Goal: Task Accomplishment & Management: Use online tool/utility

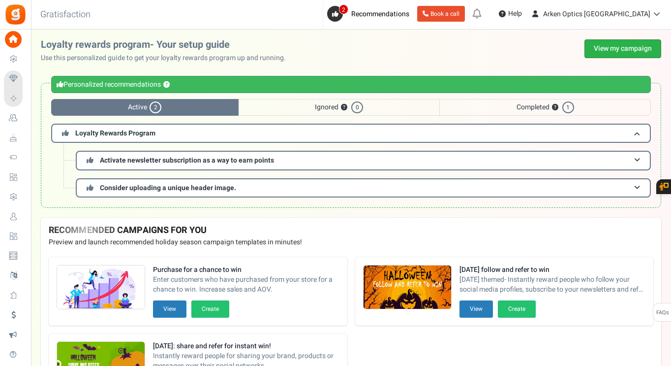
click at [614, 49] on link "View my campaign" at bounding box center [623, 48] width 77 height 19
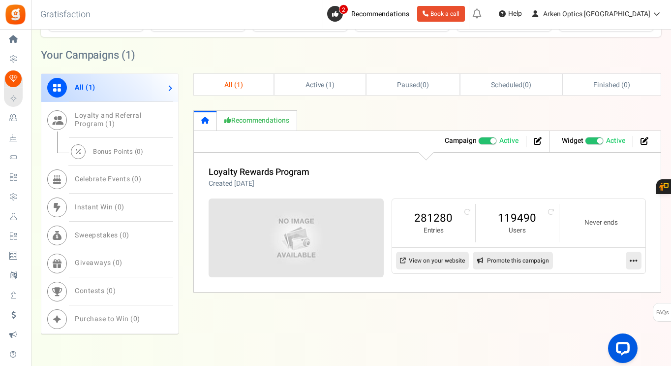
scroll to position [345, 0]
click at [531, 219] on link "119490" at bounding box center [517, 218] width 63 height 16
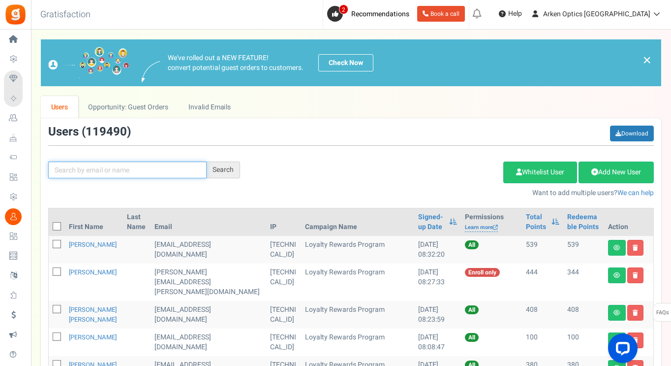
click at [178, 172] on input "text" at bounding box center [127, 169] width 158 height 17
paste input "[EMAIL_ADDRESS][DOMAIN_NAME]"
type input "[EMAIL_ADDRESS][DOMAIN_NAME]"
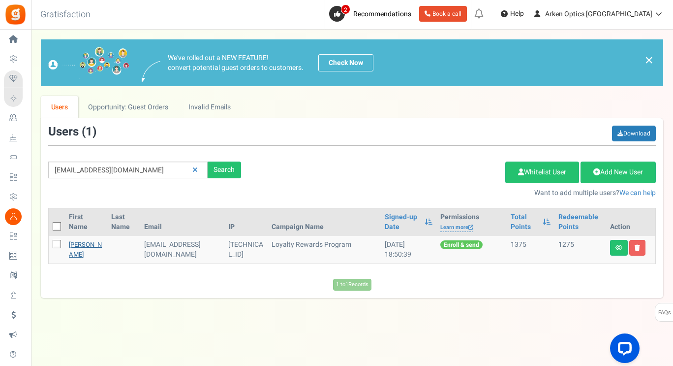
click at [80, 246] on link "[PERSON_NAME]" at bounding box center [85, 249] width 33 height 19
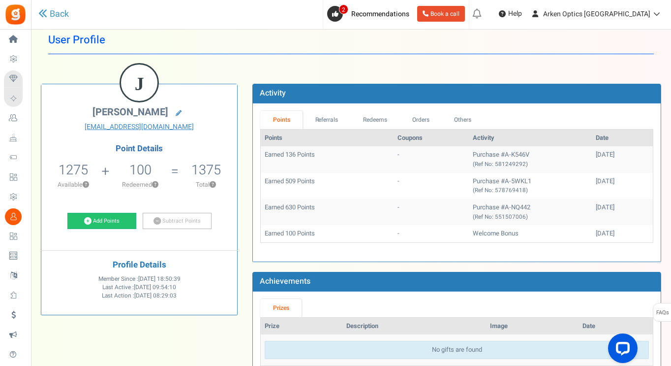
scroll to position [14, 0]
